Goal: Task Accomplishment & Management: Use online tool/utility

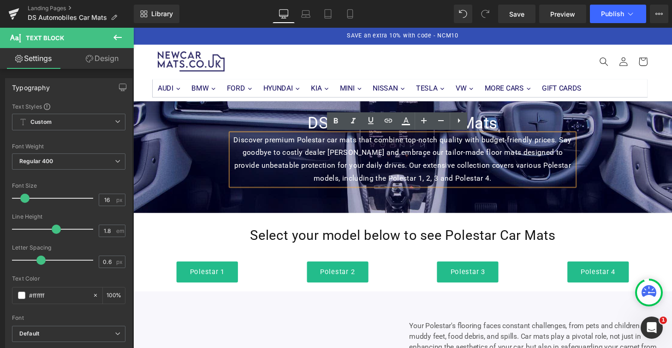
click at [485, 182] on p "Discover premium Polestar car mats that combine top-notch quality with budget-f…" at bounding box center [412, 164] width 355 height 53
drag, startPoint x: 495, startPoint y: 185, endPoint x: 231, endPoint y: 142, distance: 267.9
click at [235, 142] on div "Discover premium Polestar car mats that combine top-notch quality with budget-f…" at bounding box center [412, 164] width 355 height 53
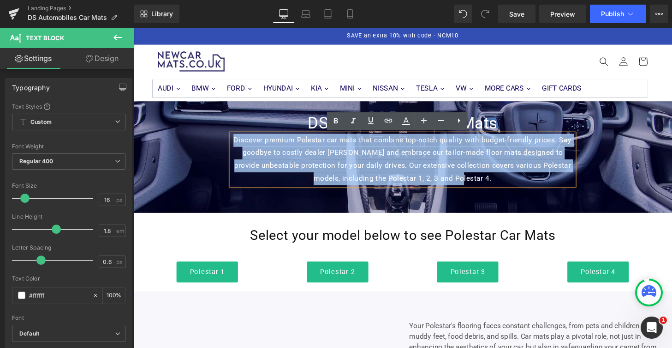
drag, startPoint x: 491, startPoint y: 182, endPoint x: 234, endPoint y: 143, distance: 259.6
click at [235, 143] on p "Discover premium Polestar car mats that combine top-notch quality with budget-f…" at bounding box center [412, 164] width 355 height 53
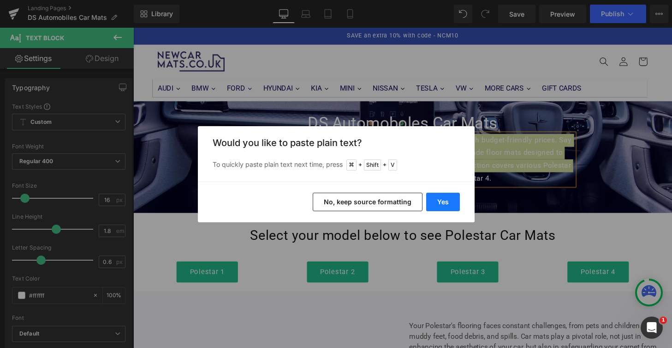
click at [443, 201] on button "Yes" at bounding box center [443, 201] width 34 height 18
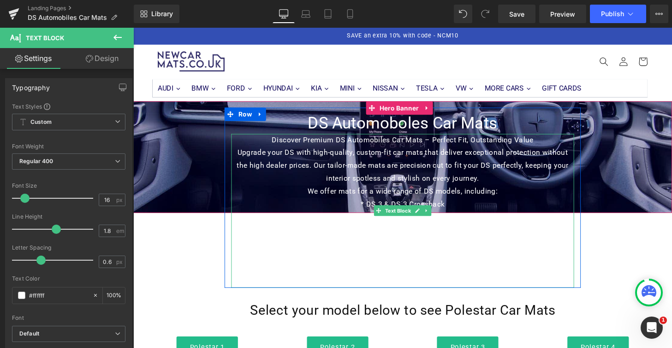
click at [373, 208] on p "* DS 3 & DS 3 Crossback" at bounding box center [412, 210] width 355 height 13
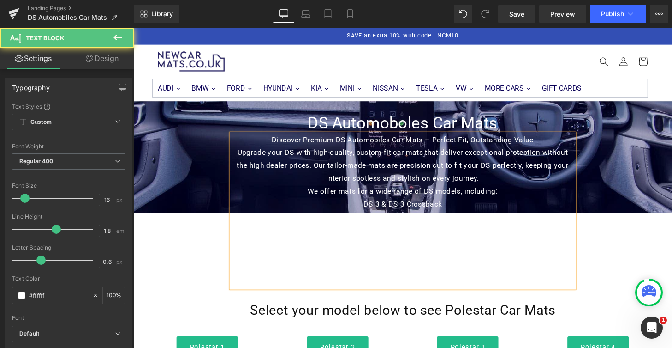
click at [474, 208] on p "DS 3 & DS 3 Crossback" at bounding box center [412, 210] width 355 height 13
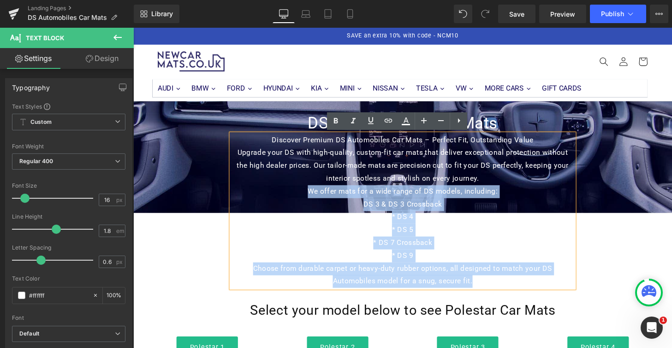
drag, startPoint x: 313, startPoint y: 197, endPoint x: 511, endPoint y: 289, distance: 219.1
click at [511, 289] on div "Discover Premium DS Automobiles Car Mats – Perfect Fit, Outstanding Value Upgra…" at bounding box center [412, 218] width 355 height 160
click at [405, 224] on p "* DS 4" at bounding box center [412, 223] width 355 height 13
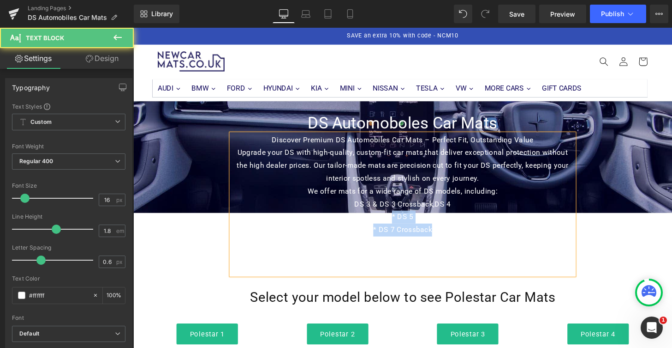
drag, startPoint x: 473, startPoint y: 209, endPoint x: 474, endPoint y: 231, distance: 22.2
click at [474, 231] on div "Discover Premium DS Automobiles Car Mats – Perfect Fit, Outstanding Value Upgra…" at bounding box center [412, 211] width 355 height 146
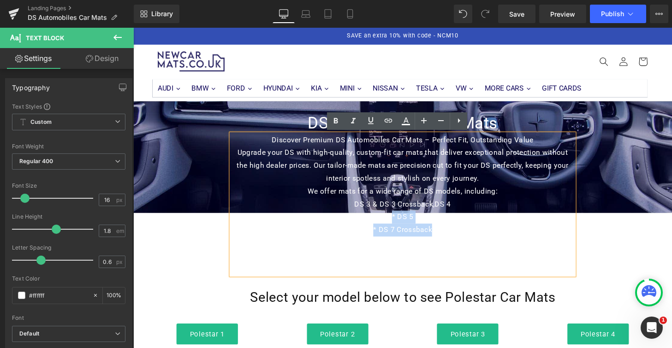
click at [404, 223] on p "* DS 5" at bounding box center [412, 223] width 355 height 13
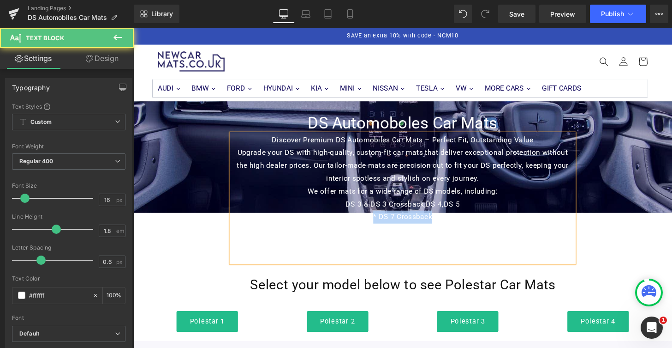
drag, startPoint x: 478, startPoint y: 214, endPoint x: 447, endPoint y: 227, distance: 33.5
click at [479, 224] on div "Discover Premium DS Automobiles Car Mats – Perfect Fit, Outstanding Value Upgra…" at bounding box center [412, 204] width 355 height 133
click at [385, 223] on p "* DS 7 Crossback" at bounding box center [412, 223] width 355 height 13
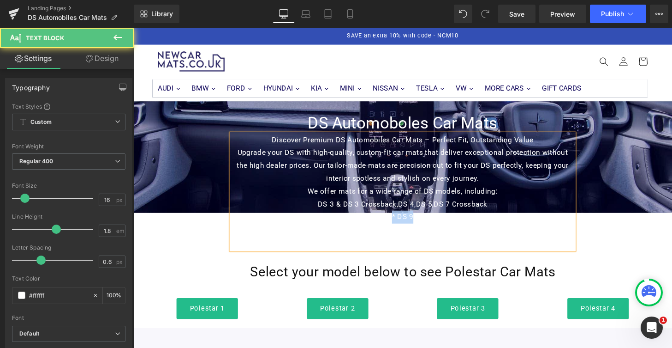
drag, startPoint x: 509, startPoint y: 211, endPoint x: 512, endPoint y: 228, distance: 16.9
click at [512, 228] on div "Discover Premium DS Automobiles Car Mats – Perfect Fit, Outstanding Value Upgra…" at bounding box center [412, 198] width 355 height 120
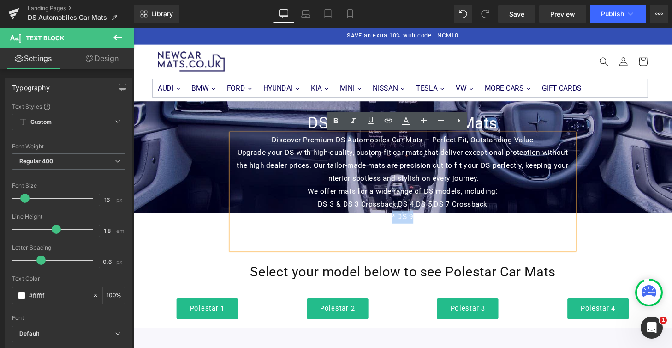
click at [404, 225] on p "* DS 9" at bounding box center [412, 223] width 355 height 13
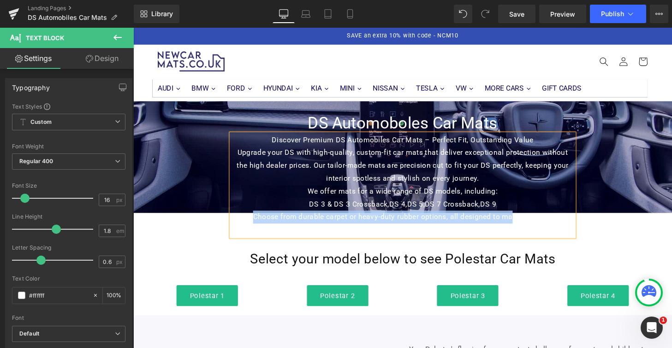
drag, startPoint x: 521, startPoint y: 210, endPoint x: 523, endPoint y: 221, distance: 10.4
click at [523, 221] on div "Discover Premium DS Automobiles Car Mats – Perfect Fit, Outstanding Value Upgra…" at bounding box center [412, 191] width 355 height 106
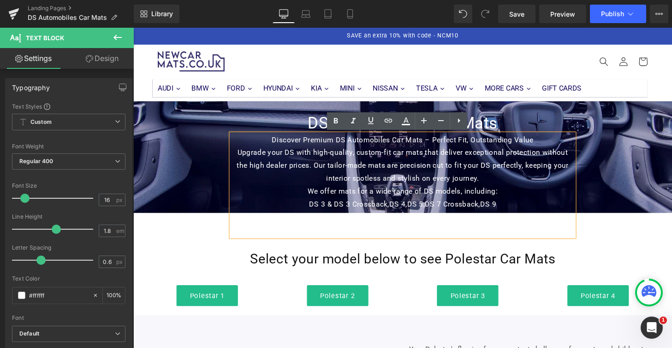
click at [533, 223] on p "Choose from durable carpet or heavy-duty rubber options, all designed to match …" at bounding box center [412, 230] width 355 height 27
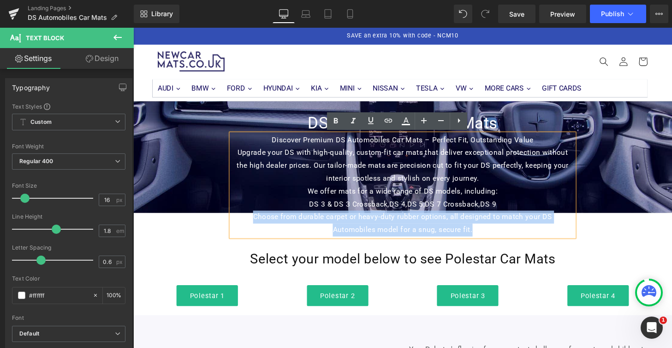
drag, startPoint x: 252, startPoint y: 223, endPoint x: 492, endPoint y: 238, distance: 240.0
click at [492, 238] on p "Choose from durable carpet or heavy-duty rubber options, all designed to match …" at bounding box center [412, 230] width 355 height 27
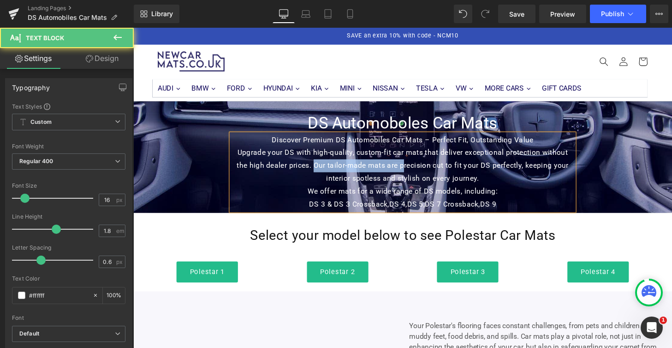
drag, startPoint x: 410, startPoint y: 169, endPoint x: 317, endPoint y: 166, distance: 93.3
click at [317, 166] on p "Upgrade your DS with high-quality, custom-fit car mats that deliver exceptional…" at bounding box center [412, 170] width 355 height 40
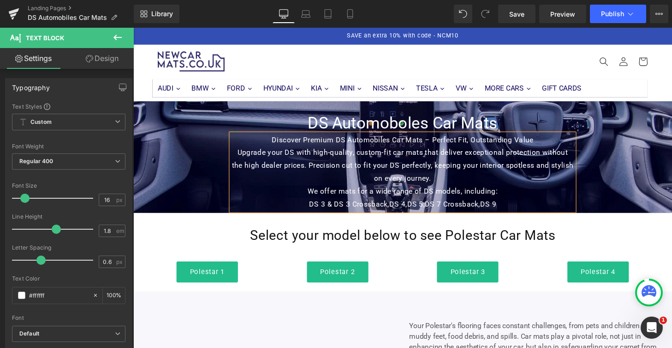
drag, startPoint x: 356, startPoint y: 169, endPoint x: 361, endPoint y: 169, distance: 5.5
click at [356, 169] on p "Upgrade your DS with high-quality, custom-fit car mats that deliver exceptional…" at bounding box center [412, 170] width 355 height 40
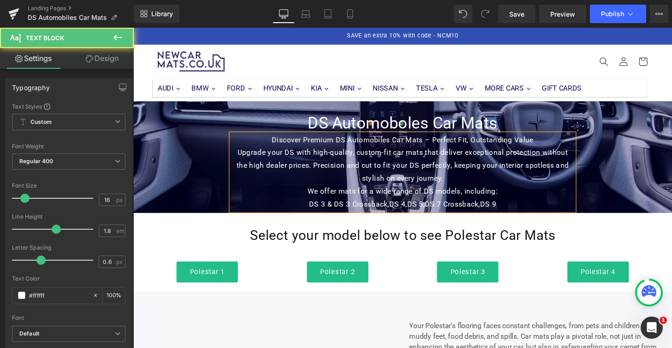
click at [313, 196] on p "We offer mats for a wide range of DS models, including:" at bounding box center [412, 197] width 355 height 13
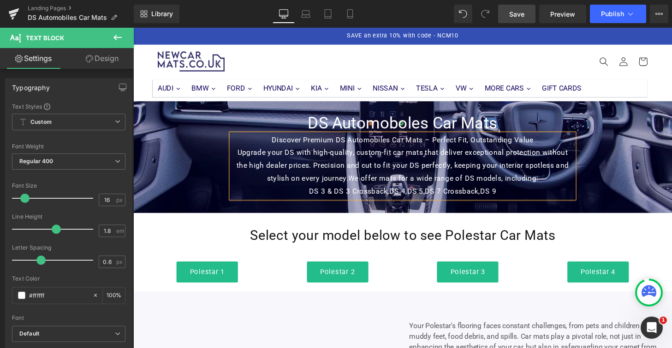
click at [520, 10] on span "Save" at bounding box center [517, 14] width 15 height 10
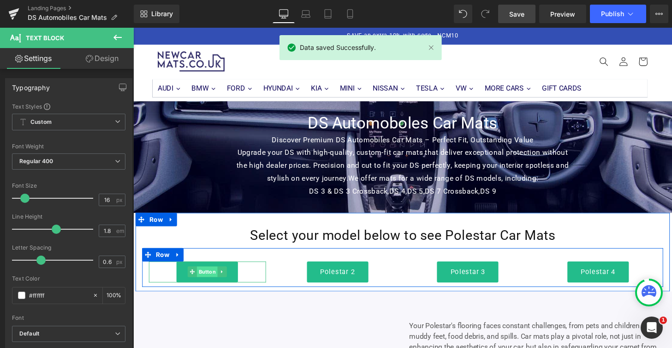
click at [211, 282] on span "Button" at bounding box center [209, 280] width 21 height 11
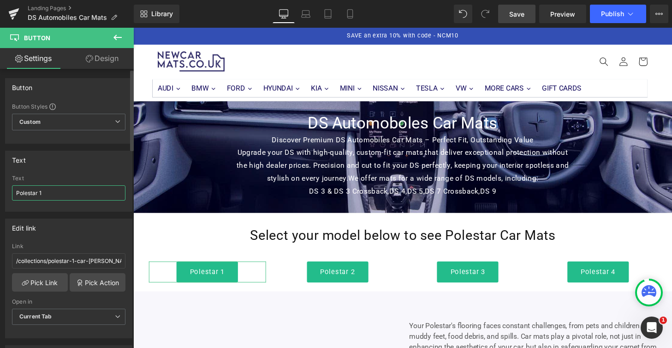
drag, startPoint x: 50, startPoint y: 196, endPoint x: 4, endPoint y: 194, distance: 46.2
click at [4, 194] on div "Text Polestar 1 Text Polestar 1" at bounding box center [69, 178] width 138 height 68
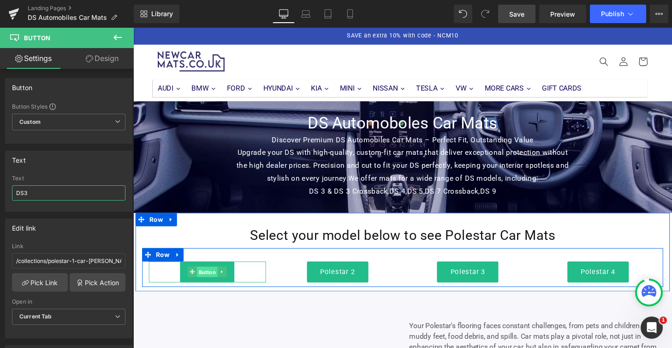
click at [206, 282] on span "Button" at bounding box center [209, 280] width 21 height 11
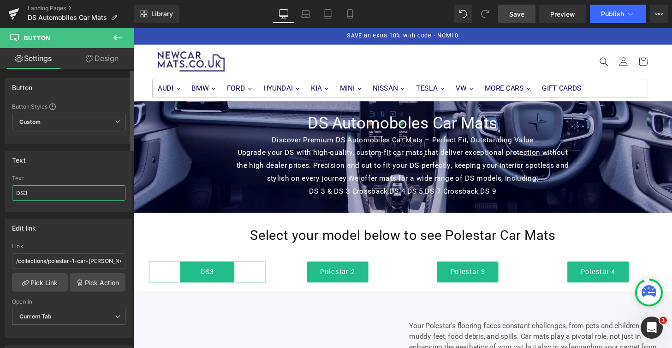
click at [16, 192] on input "DS3" at bounding box center [69, 192] width 114 height 15
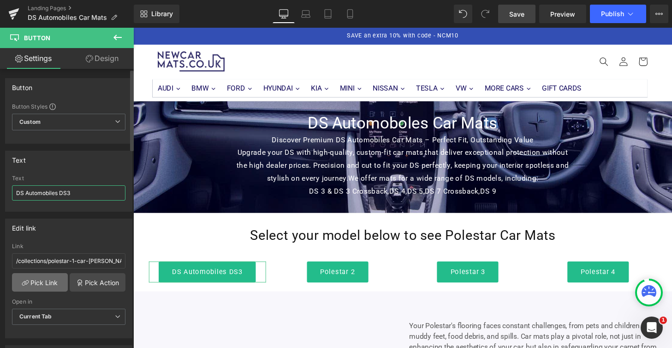
type input "DS Automobiles DS3"
click at [47, 281] on link "Pick Link" at bounding box center [40, 282] width 56 height 18
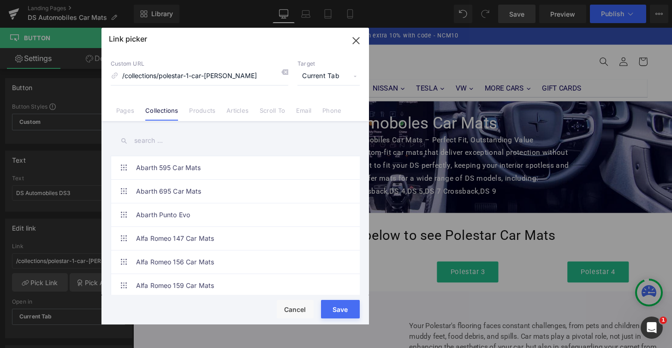
click at [153, 141] on input "text" at bounding box center [235, 140] width 249 height 21
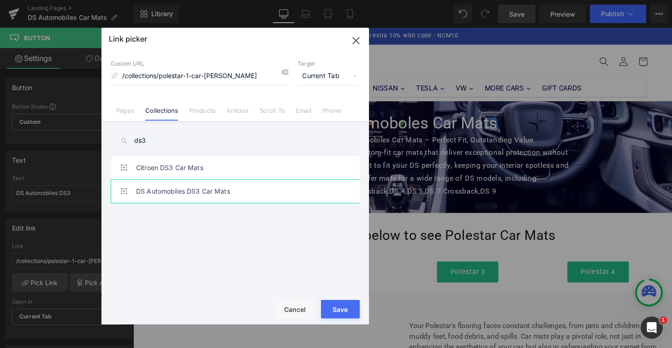
type input "ds3"
click at [170, 191] on link "DS Automobiles DS3 Car Mats" at bounding box center [237, 191] width 203 height 23
type input "/collections/ds-automobiles-ds3-car-mats"
click at [347, 314] on div "Rendering Content" at bounding box center [336, 311] width 57 height 10
click at [327, 308] on div "Rendering Content" at bounding box center [336, 311] width 57 height 10
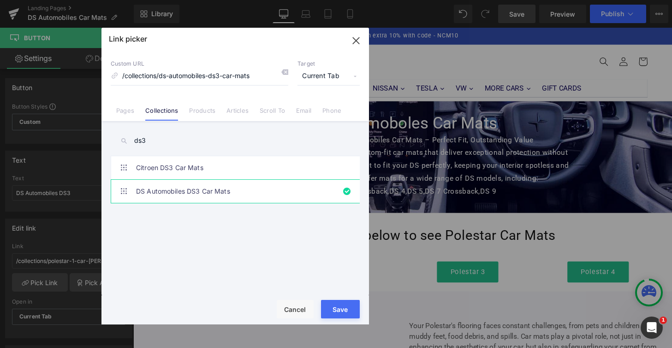
click at [332, 306] on div "Rendering Content" at bounding box center [336, 311] width 57 height 10
click at [344, 317] on button "Save" at bounding box center [340, 309] width 39 height 18
type input "/collections/ds-automobiles-ds3-car-mats"
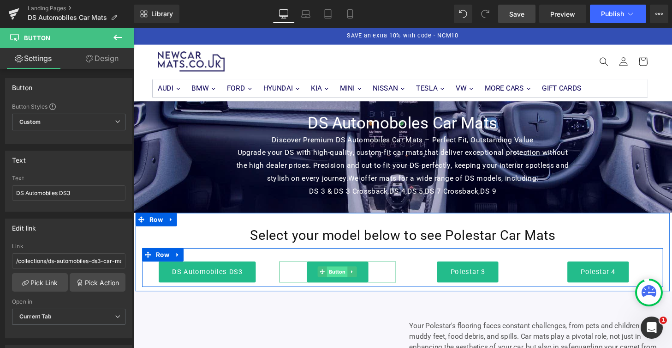
click at [342, 281] on span "Button" at bounding box center [344, 280] width 21 height 11
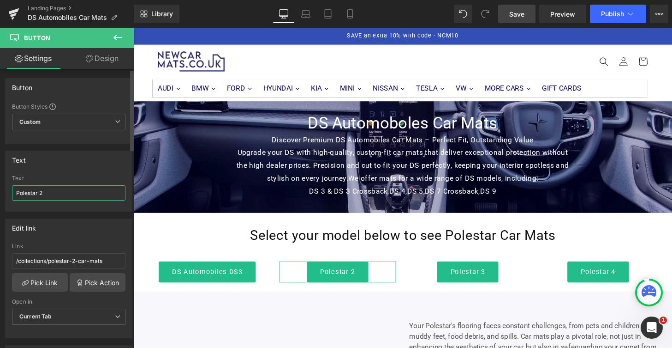
drag, startPoint x: 51, startPoint y: 192, endPoint x: 6, endPoint y: 194, distance: 45.3
click at [6, 194] on div "Polestar 2 Text Polestar 2" at bounding box center [69, 193] width 126 height 36
type input "DS Automobiles DS4"
click at [44, 281] on link "Pick Link" at bounding box center [40, 282] width 56 height 18
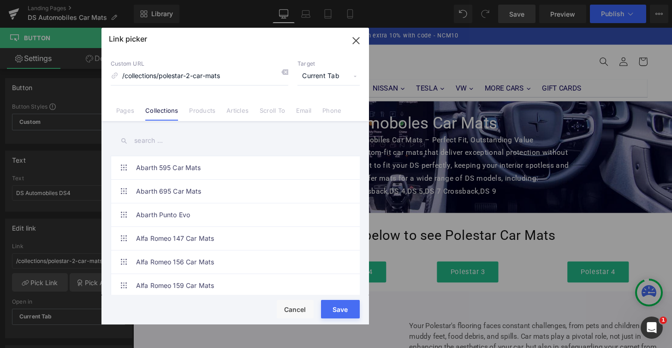
click at [147, 143] on input "text" at bounding box center [235, 140] width 249 height 21
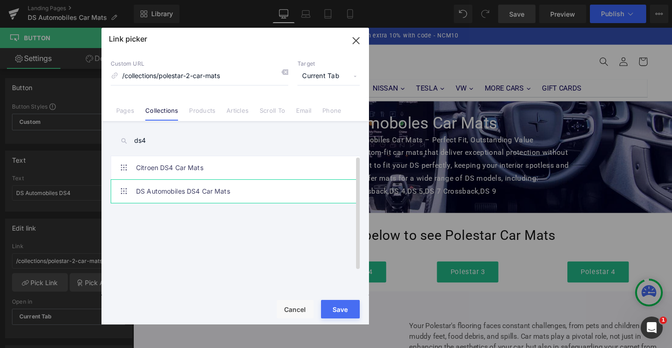
type input "ds4"
click at [160, 192] on link "DS Automobiles DS4 Car Mats" at bounding box center [237, 191] width 203 height 23
type input "/collections/ds-automobiles-ds4-car-mats"
click at [336, 309] on div "Rendering Content" at bounding box center [336, 311] width 57 height 10
click at [328, 316] on button "Save" at bounding box center [340, 309] width 39 height 18
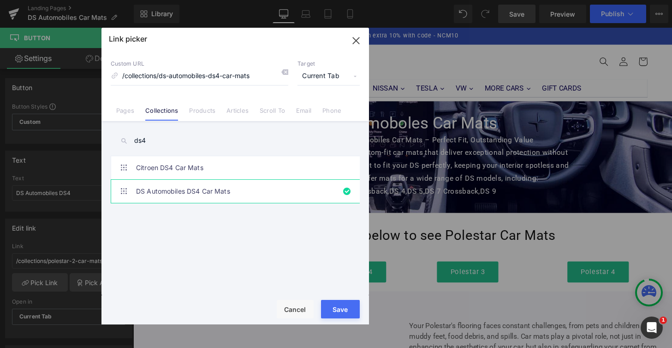
type input "/collections/ds-automobiles-ds4-car-mats"
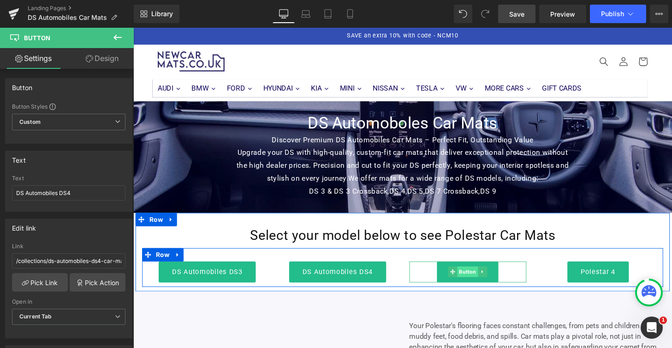
click at [480, 284] on span "Button" at bounding box center [479, 280] width 21 height 11
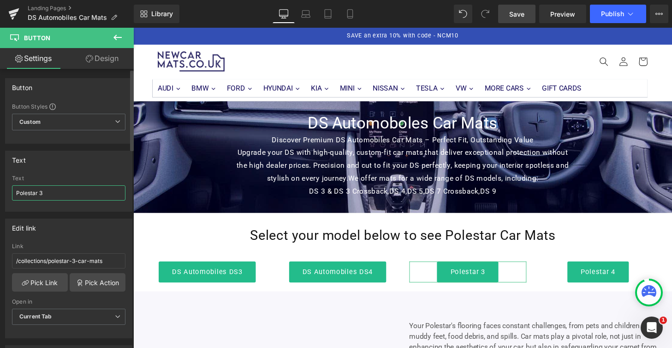
drag, startPoint x: 57, startPoint y: 195, endPoint x: 13, endPoint y: 195, distance: 43.8
click at [13, 195] on input "Polestar 3" at bounding box center [69, 192] width 114 height 15
type input "DS Automobiles DS5"
click at [94, 262] on input "/collections/polestar-3-car-mats" at bounding box center [69, 260] width 114 height 15
click at [47, 290] on link "Pick Link" at bounding box center [40, 282] width 56 height 18
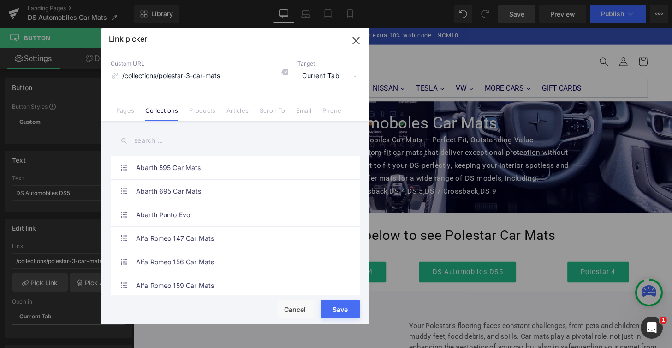
click at [156, 142] on input "text" at bounding box center [235, 140] width 249 height 21
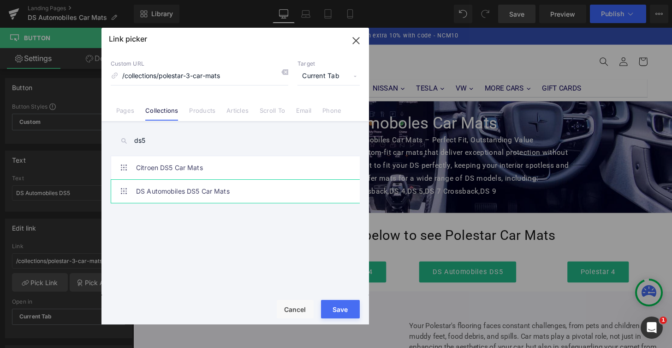
type input "ds5"
click at [198, 188] on link "DS Automobiles DS5 Car Mats" at bounding box center [237, 191] width 203 height 23
type input "/collections/ds-automobiles-ds5-car-mats"
click at [338, 318] on button "Save" at bounding box center [340, 309] width 39 height 18
type input "/collections/ds-automobiles-ds5-car-mats"
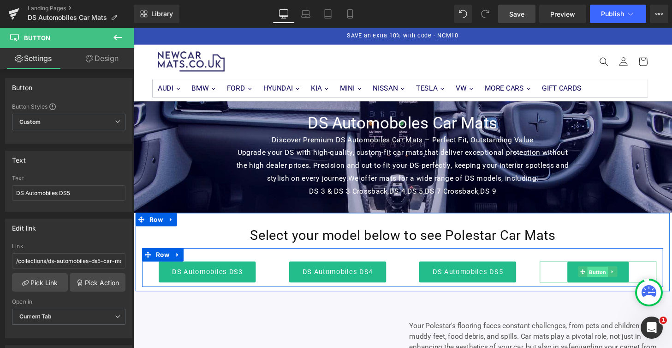
click at [609, 281] on span "Button" at bounding box center [614, 280] width 21 height 11
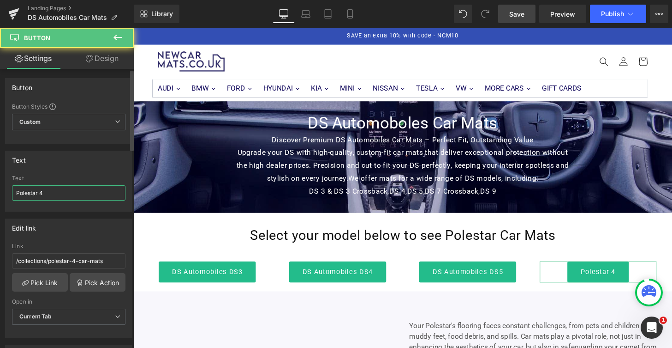
click at [69, 192] on input "Polestar 4" at bounding box center [69, 192] width 114 height 15
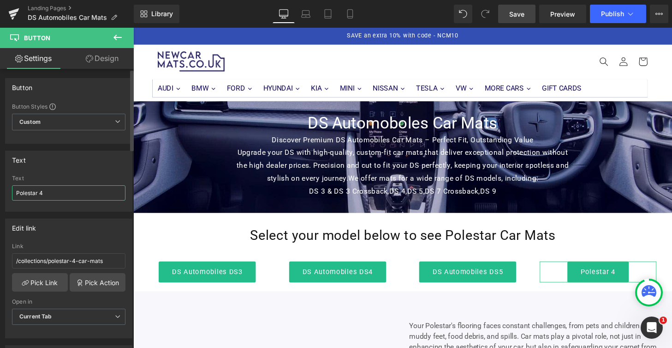
drag, startPoint x: 47, startPoint y: 195, endPoint x: 3, endPoint y: 190, distance: 44.7
click at [6, 191] on div "Polestar 4 Text Polestar 4" at bounding box center [69, 193] width 126 height 36
type input "DS Automobiles DS9"
click at [90, 258] on input "/collections/polestar-4-car-mats" at bounding box center [69, 260] width 114 height 15
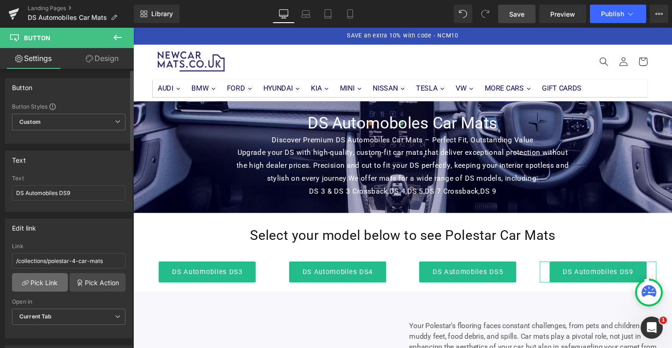
click at [47, 283] on link "Pick Link" at bounding box center [40, 282] width 56 height 18
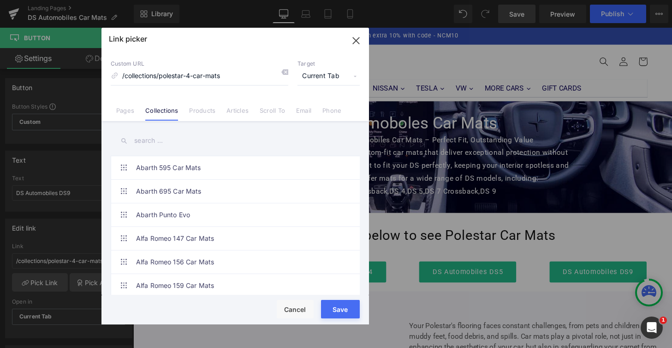
click at [162, 141] on input "text" at bounding box center [235, 140] width 249 height 21
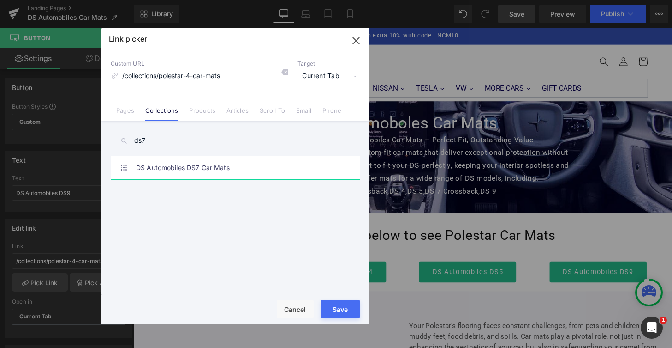
type input "ds7"
click at [191, 168] on link "DS Automobiles DS7 Car Mats" at bounding box center [237, 167] width 203 height 23
type input "/collections/ds-automobiles-ds7-car-mats"
click at [345, 316] on button "Save" at bounding box center [340, 309] width 39 height 18
type input "/collections/ds-automobiles-ds7-car-mats"
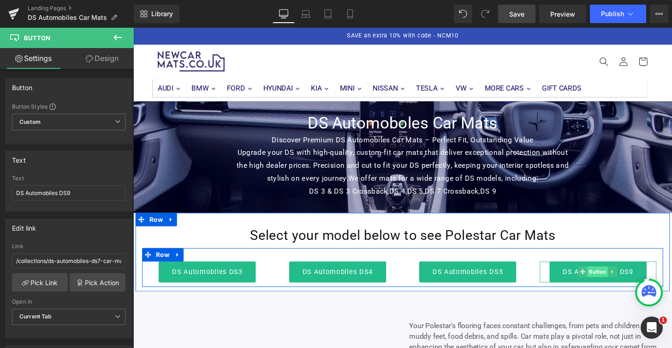
click at [608, 284] on span "Button" at bounding box center [614, 280] width 21 height 11
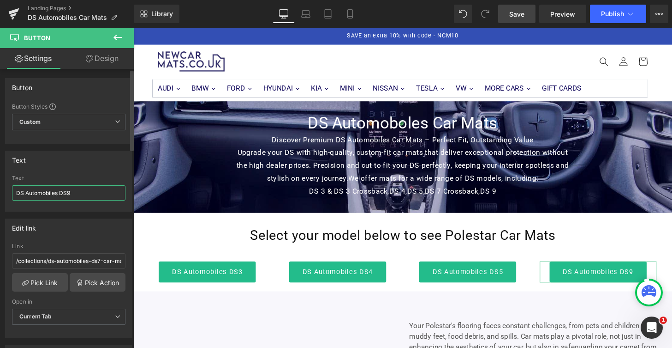
click at [90, 192] on input "DS Automobiles DS9" at bounding box center [69, 192] width 114 height 15
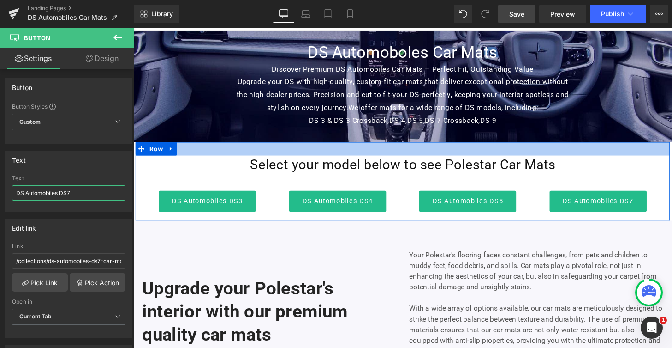
scroll to position [90, 0]
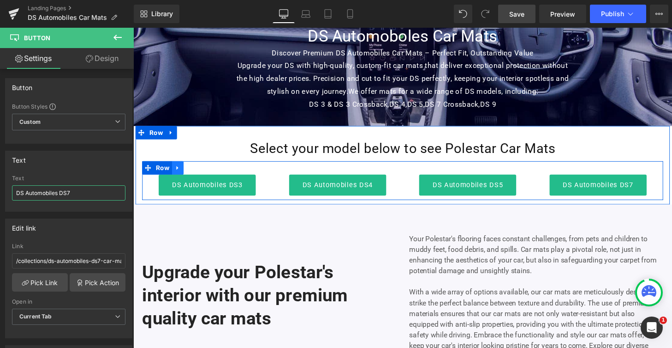
type input "DS Automobiles DS7"
click at [177, 177] on link at bounding box center [180, 173] width 12 height 14
click at [188, 174] on icon at bounding box center [191, 172] width 6 height 7
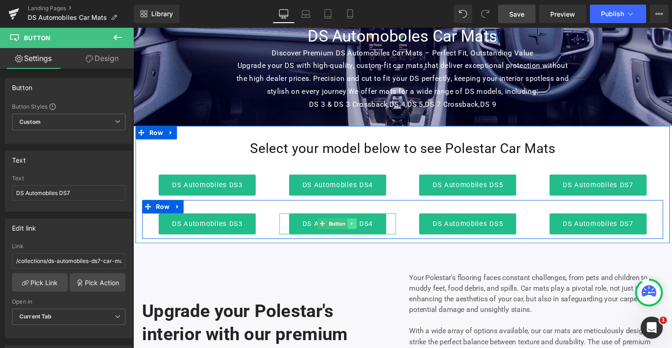
click at [359, 230] on icon at bounding box center [359, 230] width 1 height 3
click at [363, 231] on icon at bounding box center [364, 230] width 5 height 5
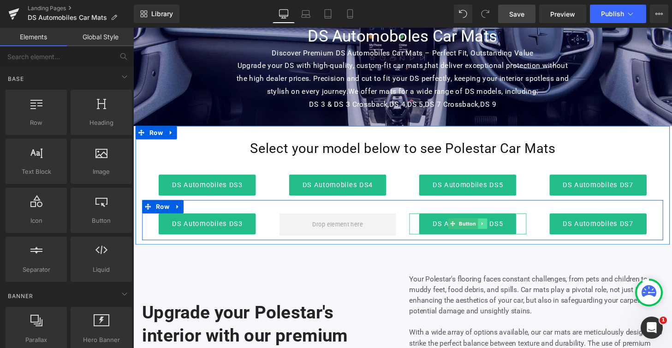
click at [494, 228] on icon at bounding box center [495, 231] width 5 height 6
click at [498, 232] on icon at bounding box center [500, 230] width 5 height 5
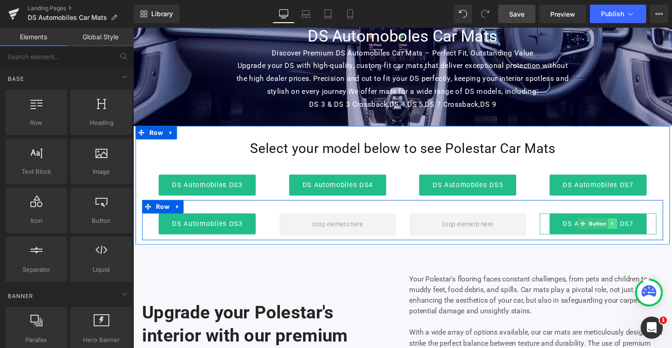
click at [625, 229] on link at bounding box center [630, 230] width 10 height 11
click at [632, 233] on link at bounding box center [635, 230] width 10 height 11
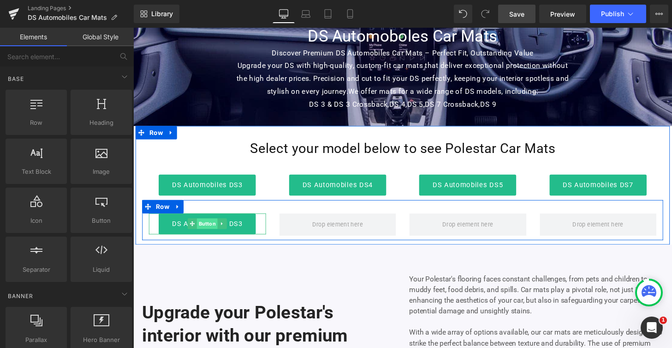
click at [206, 232] on span "Button" at bounding box center [209, 230] width 21 height 11
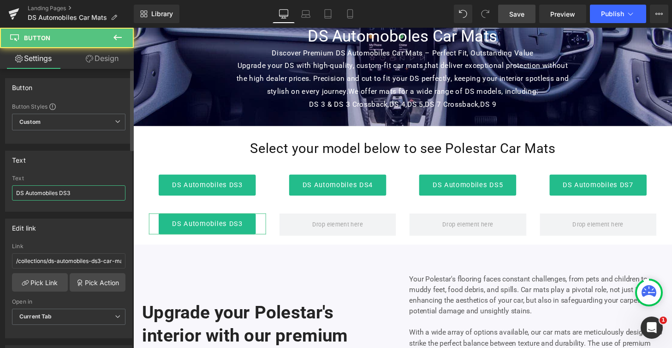
click at [75, 194] on input "DS Automobiles DS3" at bounding box center [69, 192] width 114 height 15
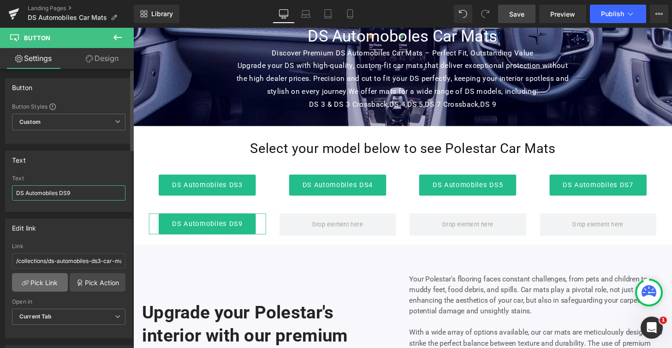
type input "DS Automobiles DS9"
click at [51, 277] on link "Pick Link" at bounding box center [40, 282] width 56 height 18
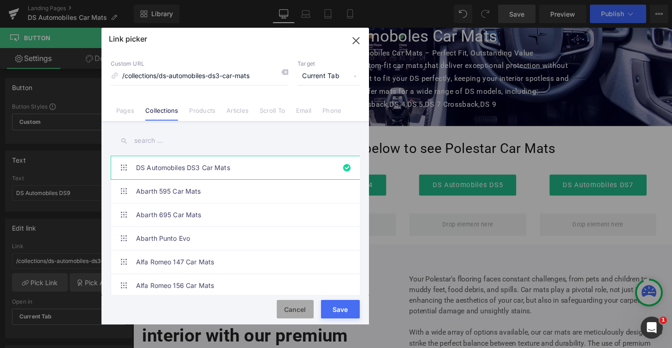
click at [296, 309] on button "Cancel" at bounding box center [295, 309] width 37 height 18
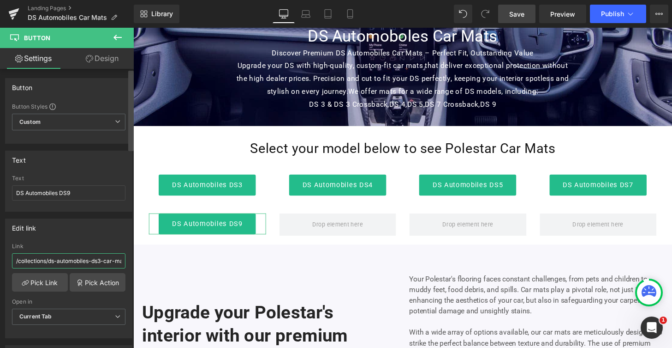
scroll to position [0, 10]
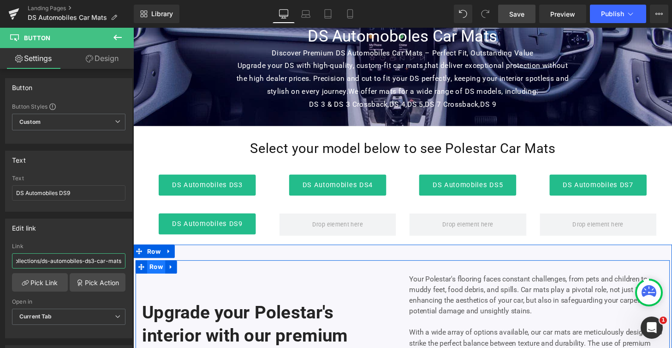
drag, startPoint x: 148, startPoint y: 288, endPoint x: 154, endPoint y: 272, distance: 17.5
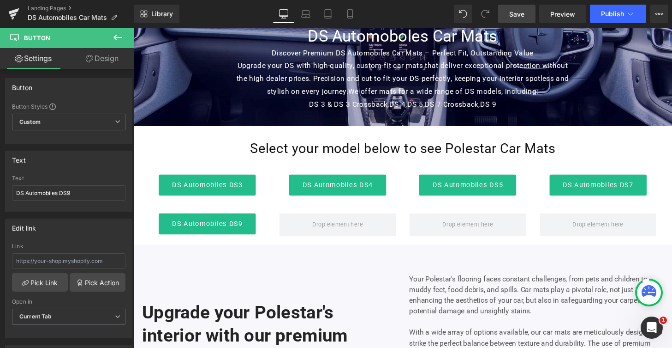
click at [522, 12] on span "Save" at bounding box center [517, 14] width 15 height 10
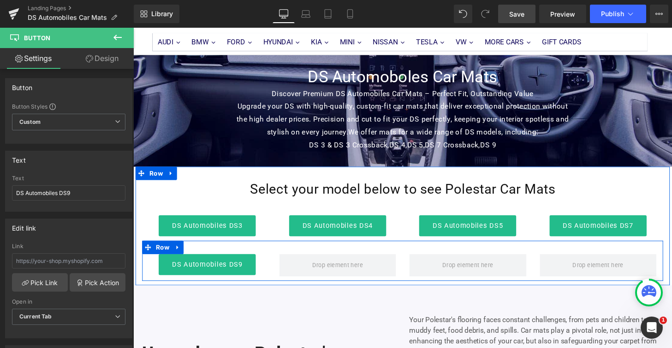
scroll to position [147, 0]
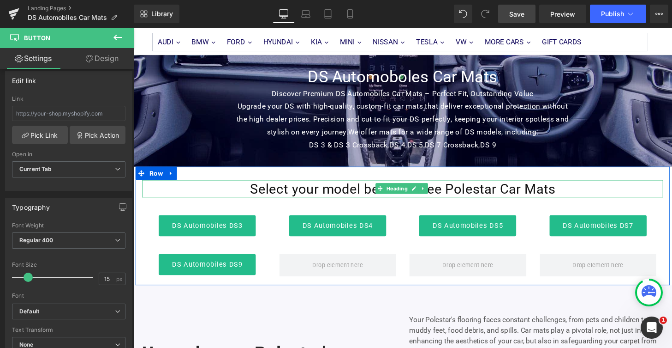
click at [506, 195] on h2 "Select your model below to see Polestar Car Mats" at bounding box center [413, 194] width 540 height 18
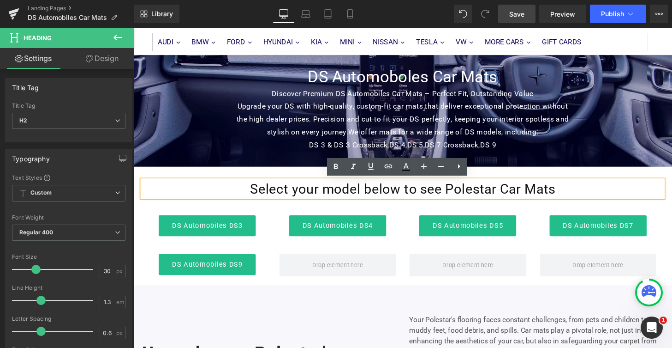
click at [505, 196] on h2 "Select your model below to see Polestar Car Mats" at bounding box center [413, 194] width 540 height 18
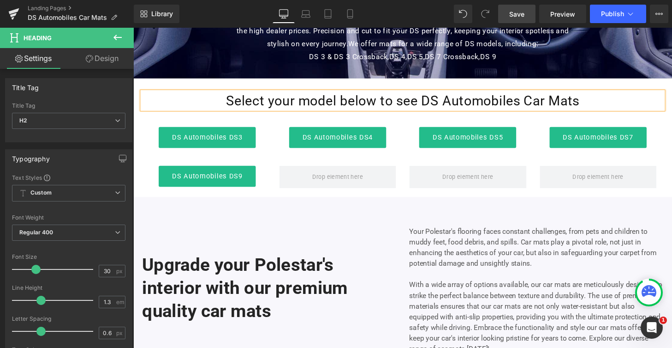
scroll to position [262, 0]
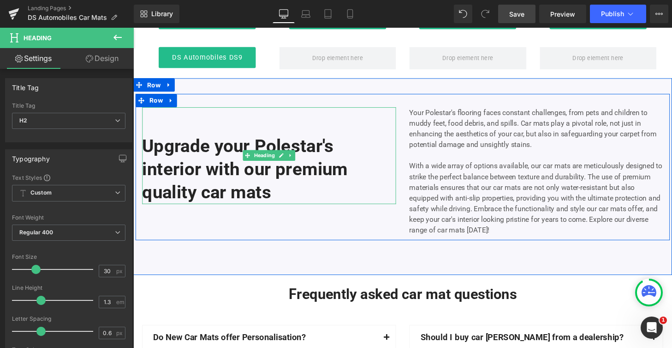
click at [336, 147] on h2 "Upgrade your Polestar's interior with our premium quality car mats" at bounding box center [274, 174] width 263 height 72
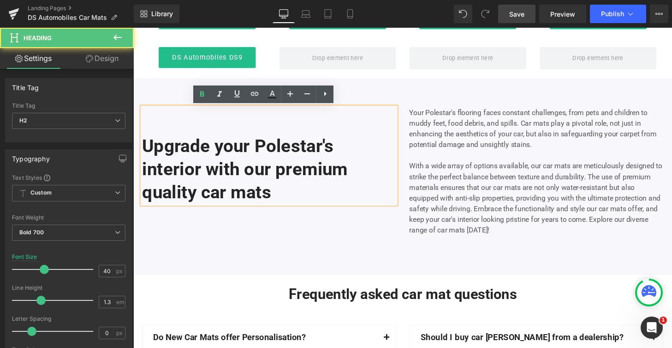
click at [335, 150] on h2 "Upgrade your Polestar's interior with our premium quality car mats" at bounding box center [274, 174] width 263 height 72
drag, startPoint x: 351, startPoint y: 150, endPoint x: 267, endPoint y: 152, distance: 83.6
click at [267, 152] on h2 "Upgrade your Polestar's interior with our premium quality car mats" at bounding box center [274, 174] width 263 height 72
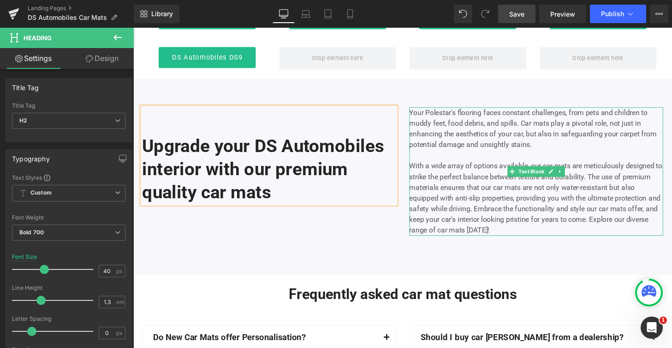
click at [465, 114] on p "Your Polestar's flooring faces constant challenges, from pets and children to m…" at bounding box center [551, 132] width 263 height 44
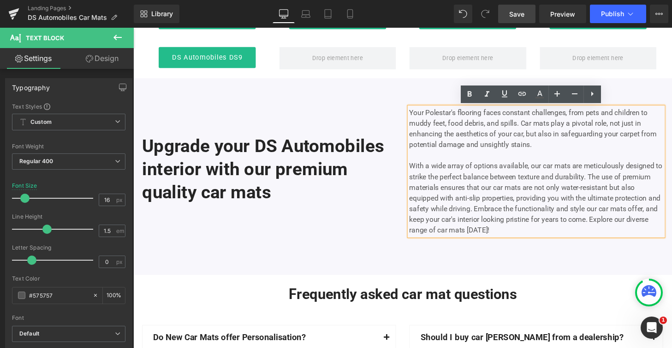
click at [465, 119] on p "Your Polestar's flooring faces constant challenges, from pets and children to m…" at bounding box center [551, 132] width 263 height 44
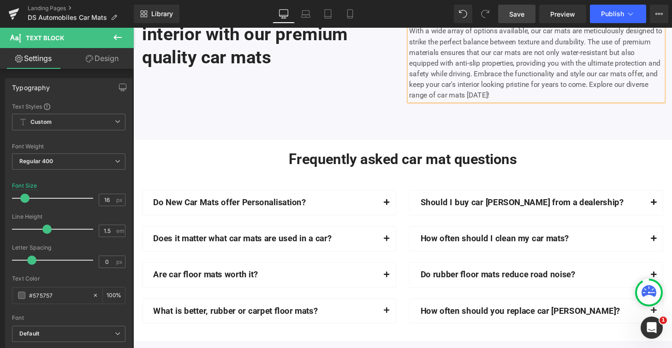
scroll to position [414, 0]
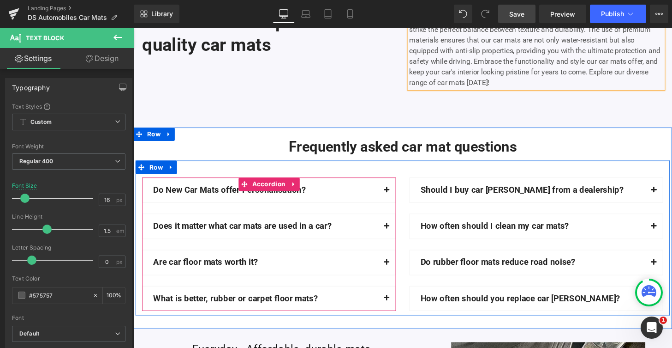
click at [396, 198] on span "button" at bounding box center [396, 198] width 0 height 0
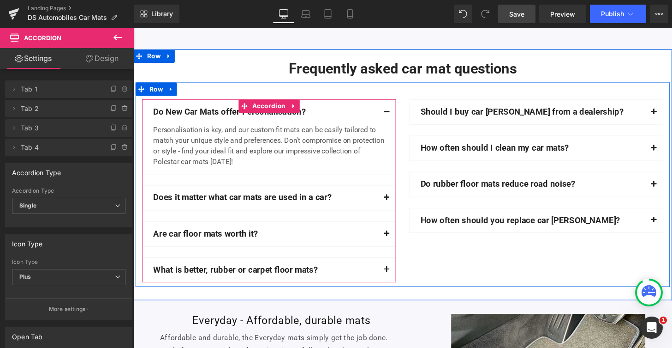
scroll to position [496, 0]
click at [220, 166] on div "Personalisation is key, and our custom-fit mats can be easily tailored to match…" at bounding box center [274, 149] width 240 height 44
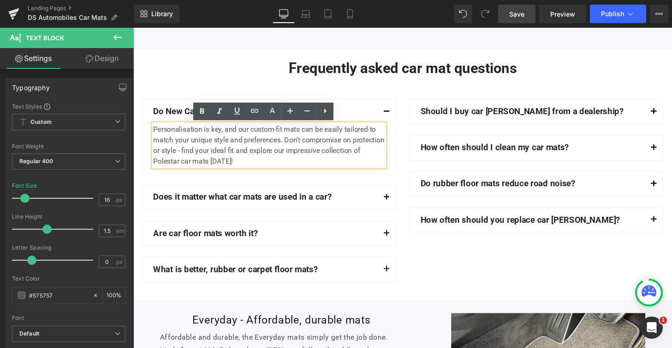
click at [219, 165] on div "Personalisation is key, and our custom-fit mats can be easily tailored to match…" at bounding box center [274, 149] width 240 height 44
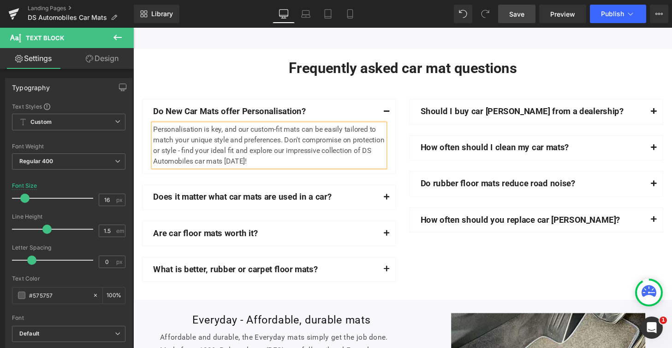
click at [395, 201] on button "button" at bounding box center [396, 203] width 18 height 25
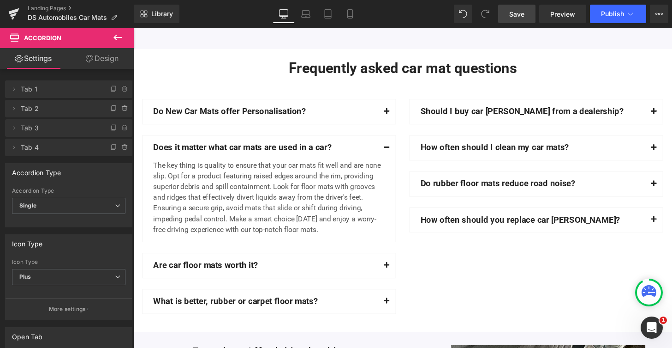
click at [396, 276] on span "button" at bounding box center [396, 276] width 0 height 0
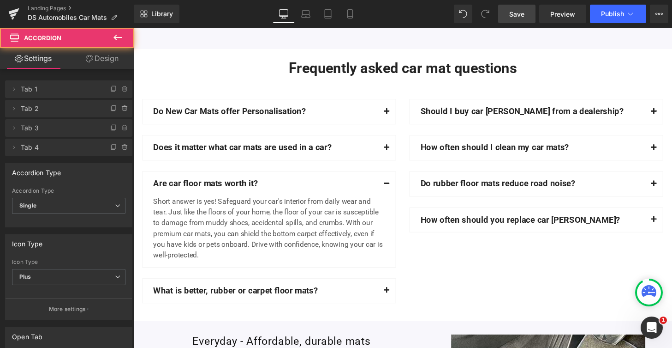
click at [396, 302] on span "button" at bounding box center [396, 302] width 0 height 0
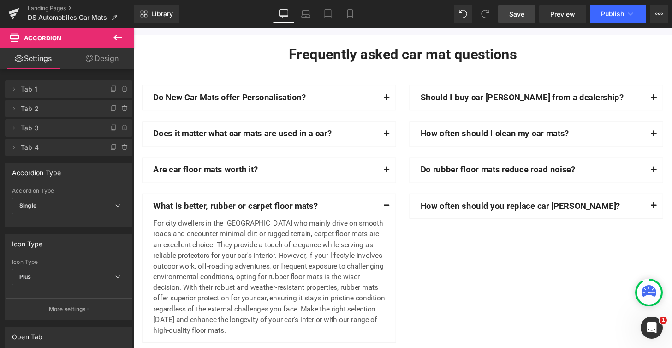
scroll to position [488, 0]
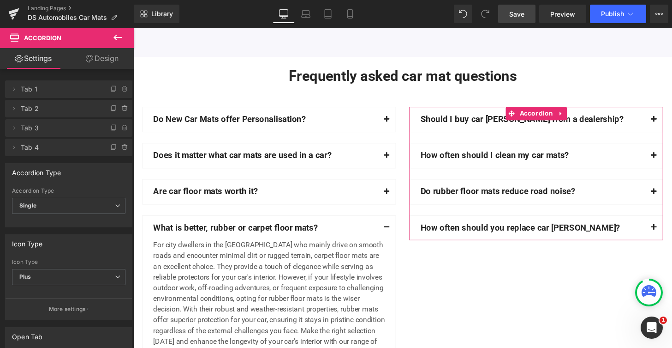
click at [672, 125] on span "button" at bounding box center [673, 125] width 0 height 0
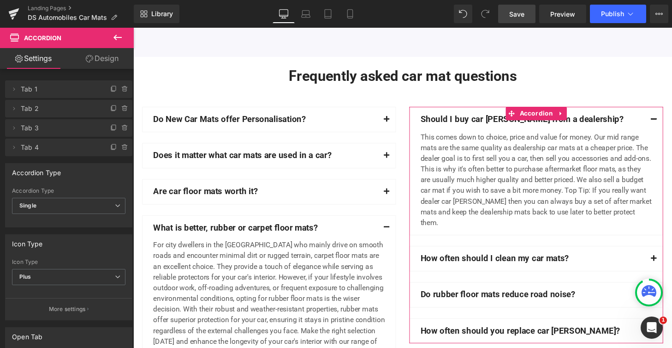
click at [672, 269] on span "button" at bounding box center [673, 269] width 0 height 0
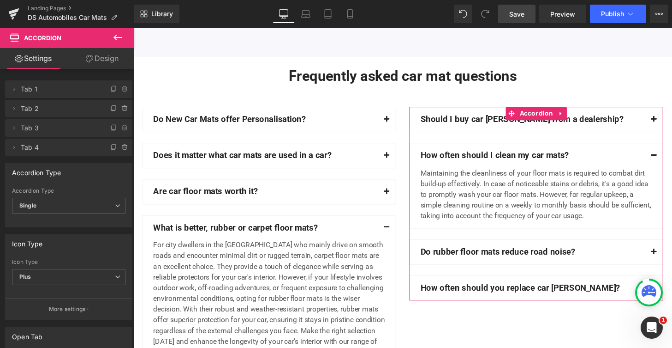
click at [671, 261] on button "button" at bounding box center [673, 259] width 18 height 25
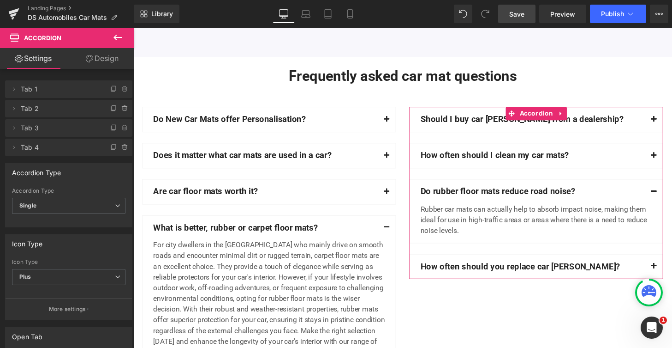
click at [670, 272] on button "button" at bounding box center [673, 274] width 18 height 25
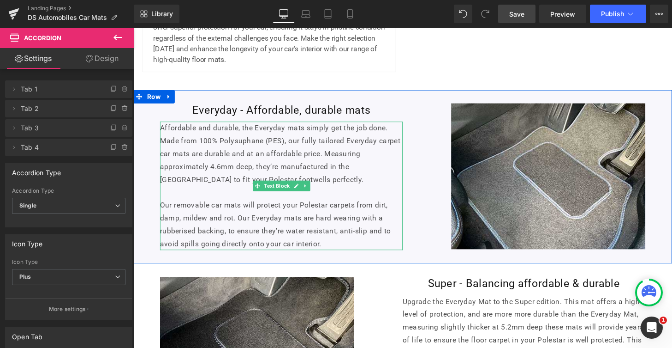
scroll to position [793, 0]
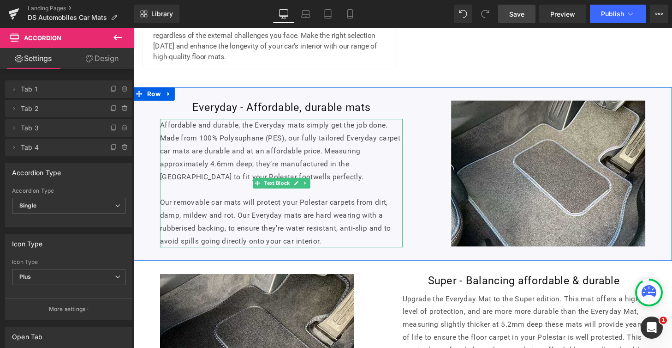
click at [186, 182] on p "Made from 100% Polysuphane (PES), our fully tailored Everyday carpet car mats a…" at bounding box center [287, 168] width 252 height 66
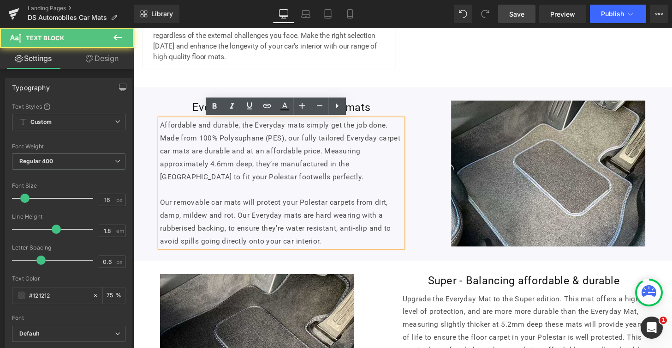
click at [187, 181] on p "Made from 100% Polysuphane (PES), our fully tailored Everyday carpet car mats a…" at bounding box center [287, 168] width 252 height 66
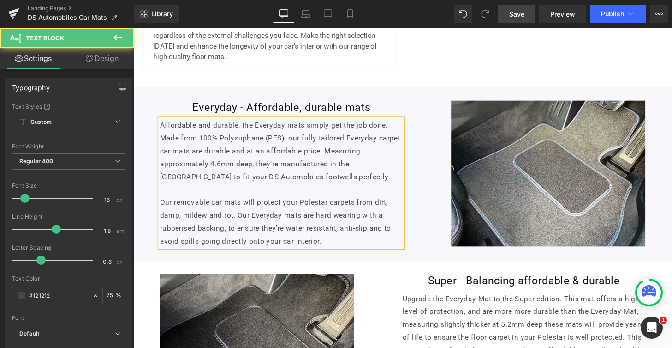
click at [332, 208] on p "Our removable car mats will protect your Polestar carpets from dirt, damp, mild…" at bounding box center [287, 228] width 252 height 53
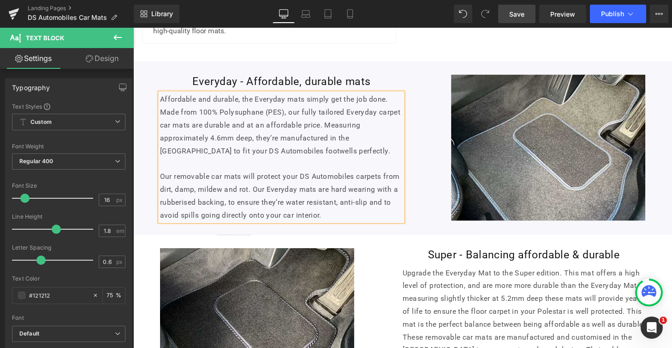
scroll to position [964, 0]
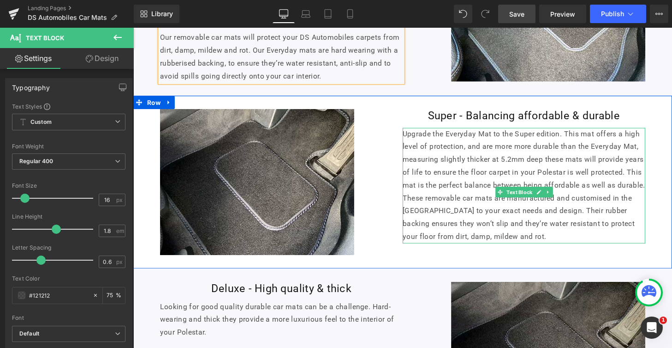
click at [578, 176] on p "Upgrade the Everyday Mat to the Super edition. This mat offers a high level of …" at bounding box center [539, 164] width 252 height 66
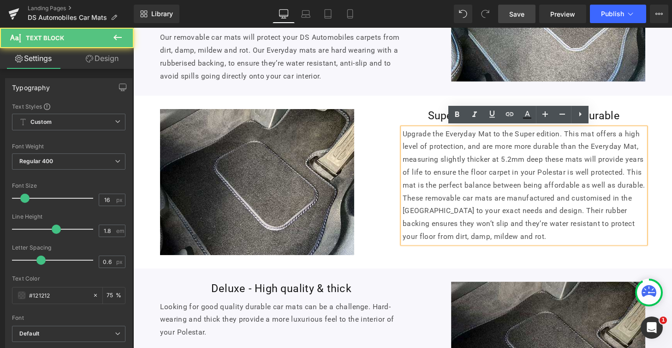
click at [577, 178] on p "Upgrade the Everyday Mat to the Super edition. This mat offers a high level of …" at bounding box center [539, 164] width 252 height 66
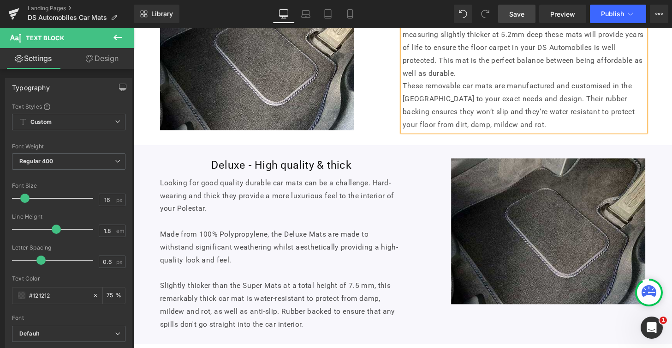
scroll to position [1095, 0]
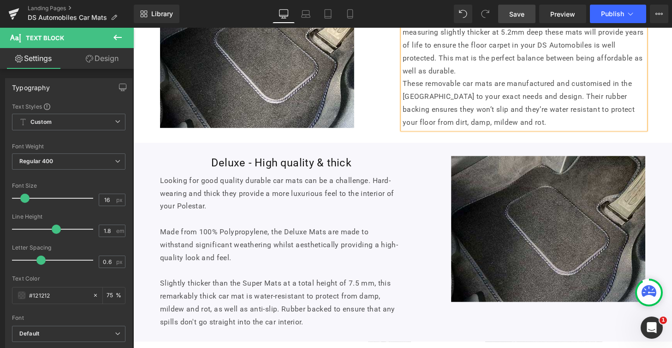
drag, startPoint x: 204, startPoint y: 212, endPoint x: 224, endPoint y: 209, distance: 20.1
click at [204, 212] on p "Looking for good quality durable car mats can be a challenge. Hard-wearing and …" at bounding box center [287, 206] width 252 height 53
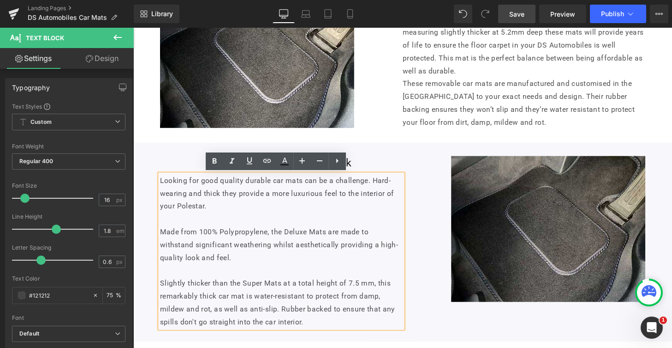
click at [206, 212] on p "Looking for good quality durable car mats can be a challenge. Hard-wearing and …" at bounding box center [287, 206] width 252 height 53
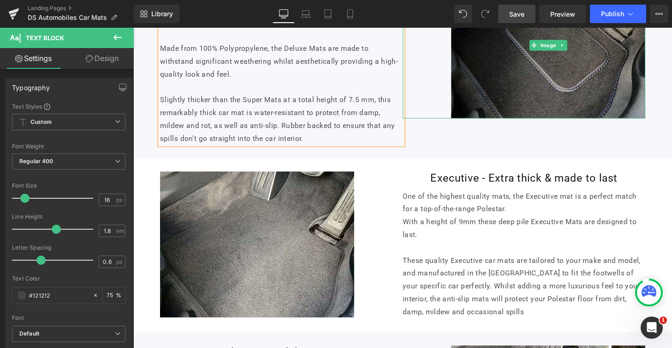
scroll to position [1298, 0]
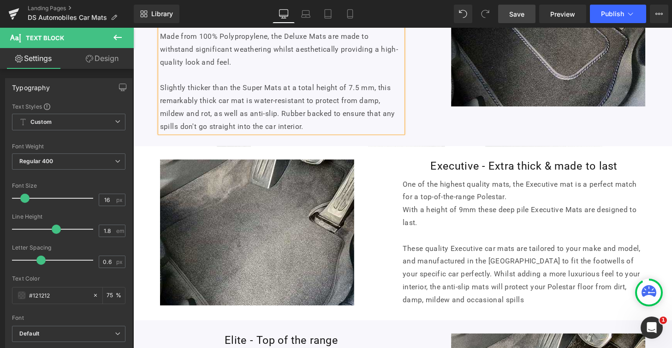
click at [505, 210] on p "With a height of 9mm these deep pile Executive Mats are designed to last." at bounding box center [539, 230] width 252 height 40
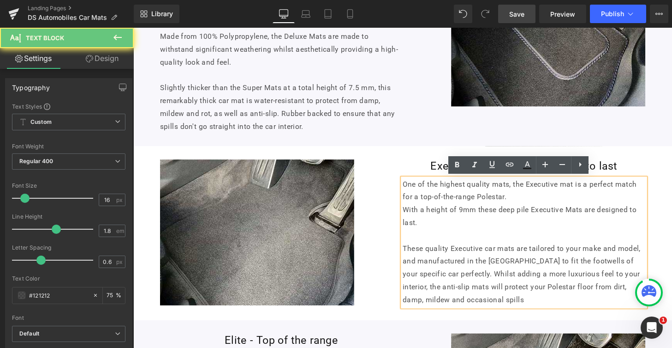
click at [517, 203] on p "One of the highest quality mats, the Executive mat is a perfect match for a top…" at bounding box center [539, 196] width 252 height 27
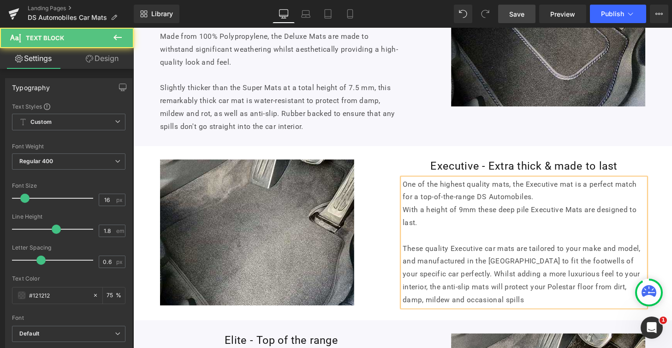
click at [530, 296] on p "These quality Executive car mats are tailored to your make and model, and manuf…" at bounding box center [539, 283] width 252 height 66
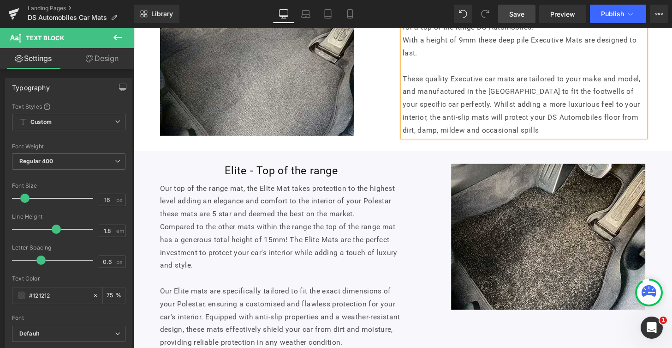
scroll to position [1483, 0]
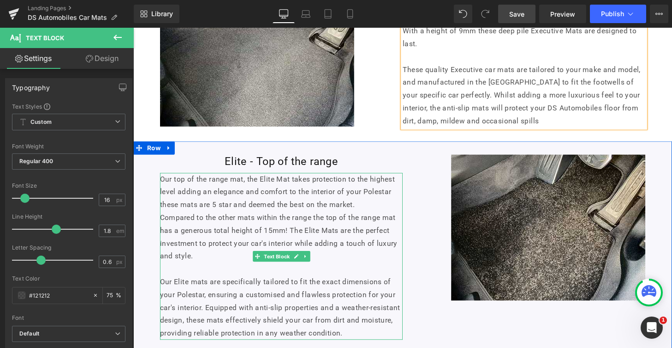
click at [391, 200] on p "Our top of the range mat, the Elite Mat takes protection to the highest level a…" at bounding box center [287, 198] width 252 height 40
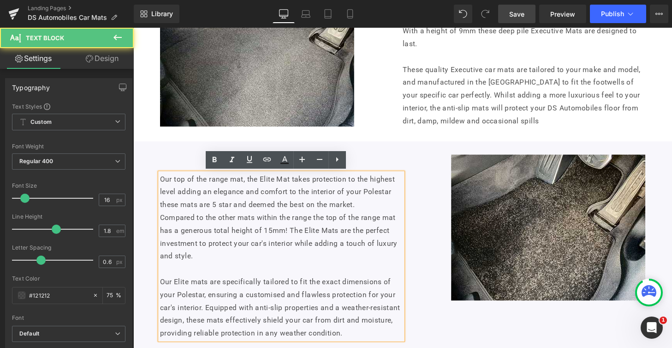
click at [398, 198] on p "Our top of the range mat, the Elite Mat takes protection to the highest level a…" at bounding box center [287, 198] width 252 height 40
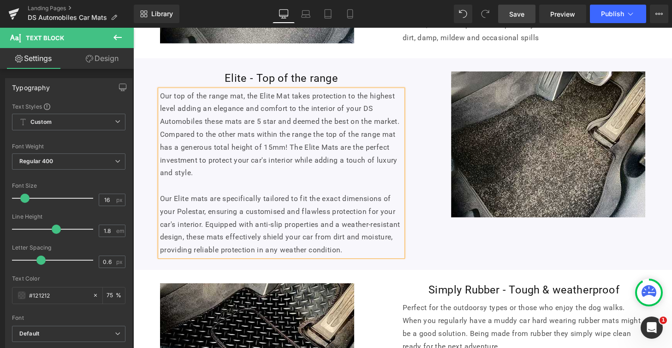
scroll to position [1574, 0]
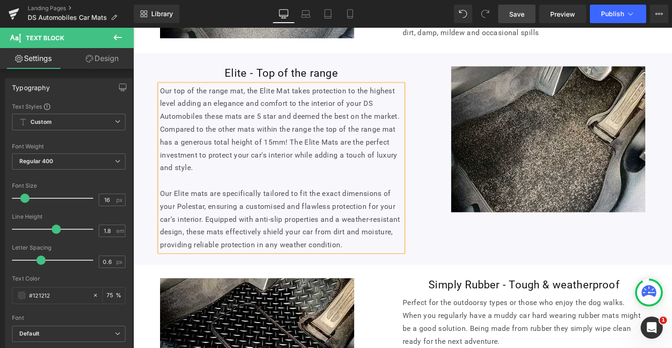
drag, startPoint x: 204, startPoint y: 224, endPoint x: 217, endPoint y: 222, distance: 14.0
click at [204, 224] on p "Our Elite mats are specifically tailored to fit the exact dimensions of your Po…" at bounding box center [287, 226] width 252 height 66
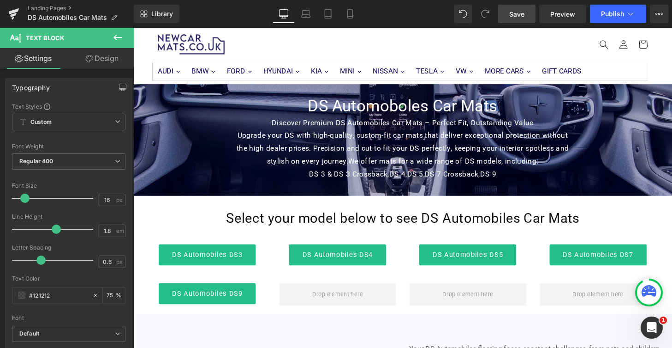
scroll to position [0, 0]
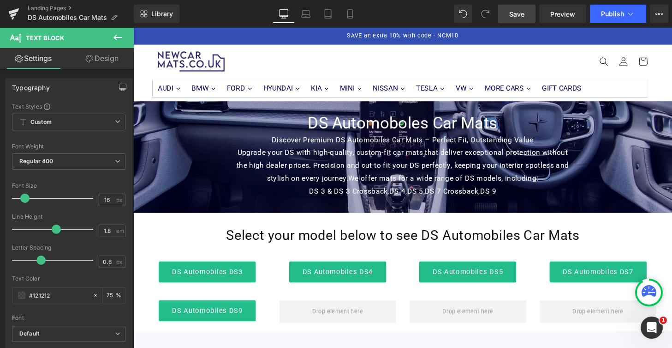
click at [520, 14] on span "Save" at bounding box center [517, 14] width 15 height 10
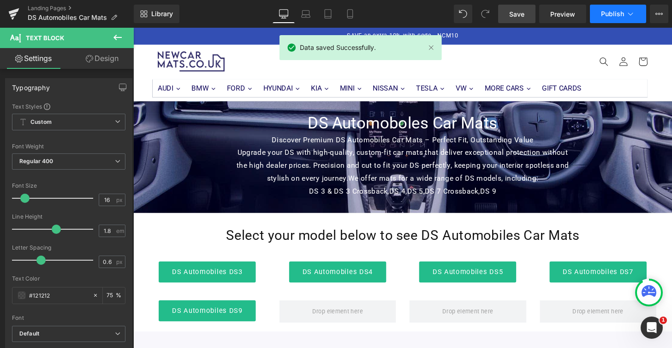
click at [618, 14] on span "Publish" at bounding box center [612, 13] width 23 height 7
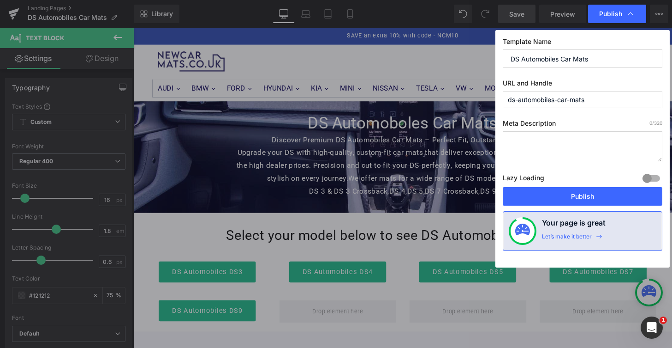
click at [576, 150] on textarea at bounding box center [583, 146] width 160 height 31
click at [534, 142] on textarea at bounding box center [583, 146] width 160 height 31
paste textarea "DS Automobiles DS4 car mats tailored to fit your vehicle. Water-resistant and a…"
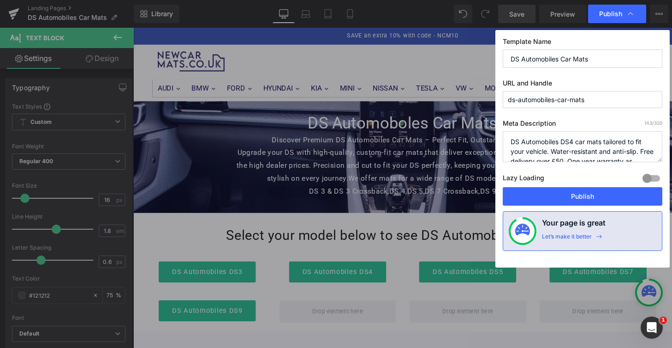
click at [576, 140] on textarea "DS Automobiles DS4 car mats tailored to fit your vehicle. Water-resistant and a…" at bounding box center [583, 146] width 160 height 31
click at [560, 150] on textarea "DS Automobiles car mats tailored to fit your vehicle. Water-resistant and anti-…" at bounding box center [583, 146] width 160 height 31
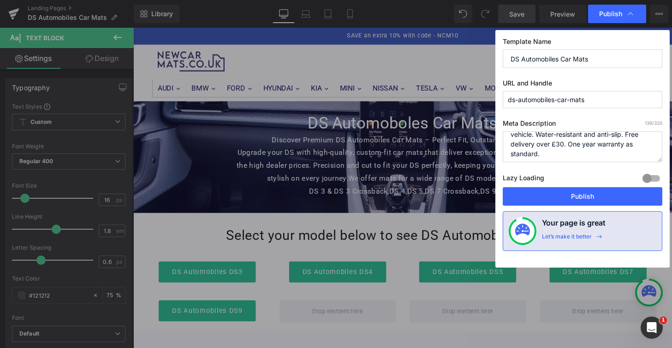
scroll to position [19, 0]
click at [588, 153] on textarea "DS Automobiles car mats tailored to fit your vehicle. Water-resistant and anti-…" at bounding box center [583, 146] width 160 height 31
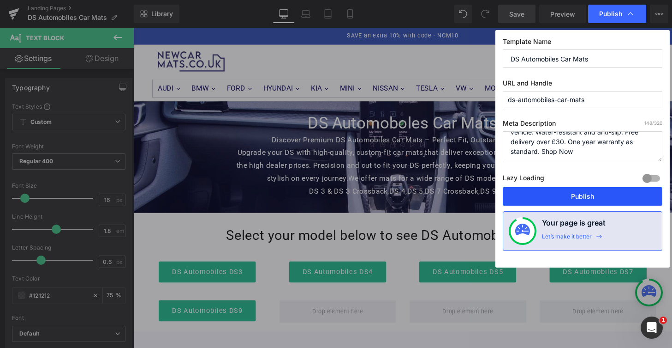
type textarea "DS Automobiles car mats tailored to fit your vehicle. Water-resistant and anti-…"
click at [611, 197] on button "Publish" at bounding box center [583, 196] width 160 height 18
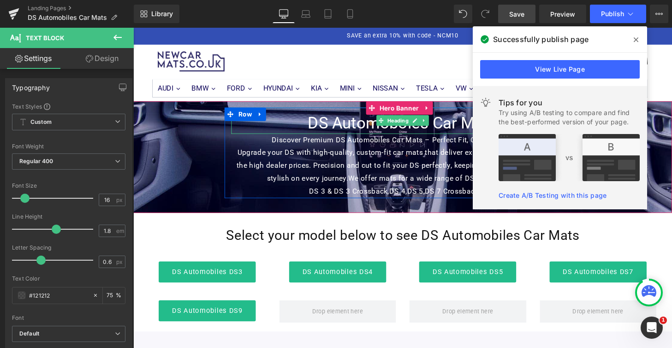
click at [413, 131] on h1 "DS Automoboles Car Mats" at bounding box center [412, 127] width 355 height 22
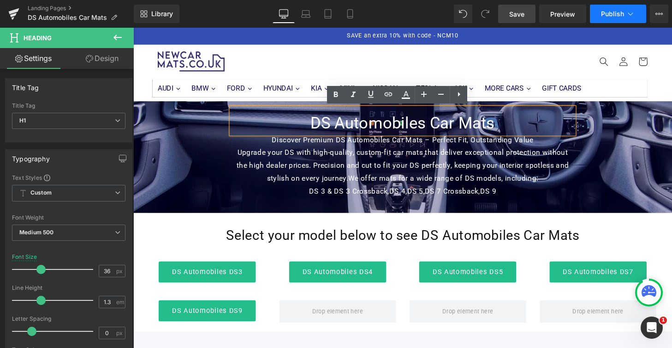
click at [619, 17] on span "Publish" at bounding box center [612, 13] width 23 height 7
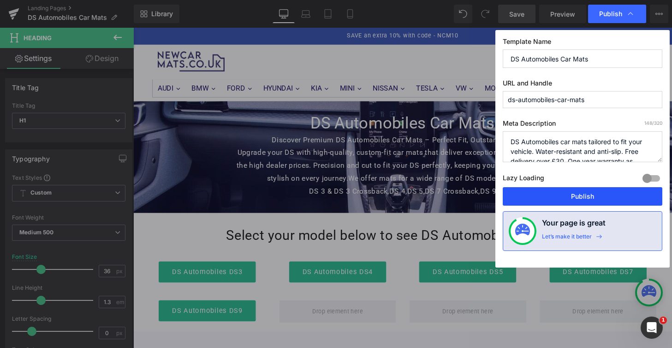
click at [597, 193] on button "Publish" at bounding box center [583, 196] width 160 height 18
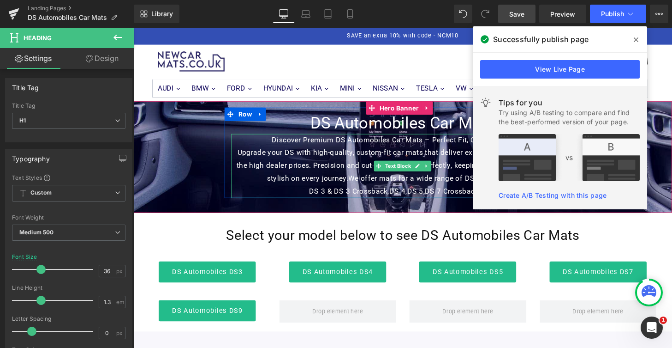
scroll to position [88, 0]
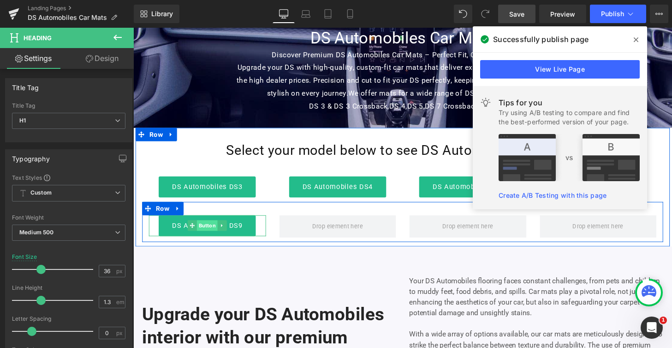
click at [206, 230] on span "Button" at bounding box center [209, 232] width 21 height 11
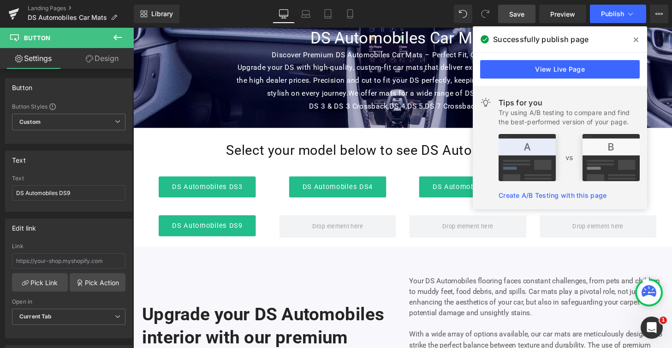
click at [638, 40] on icon at bounding box center [636, 39] width 5 height 7
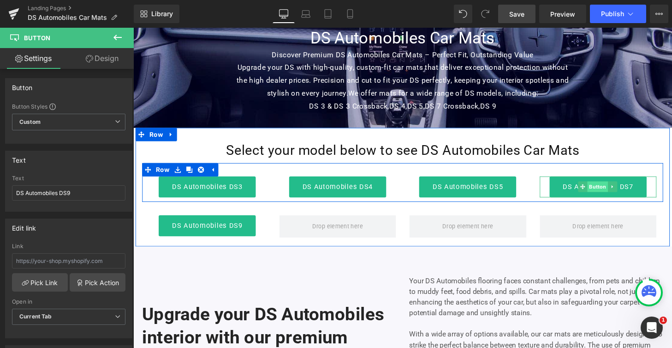
click at [605, 193] on span "Button" at bounding box center [614, 191] width 21 height 11
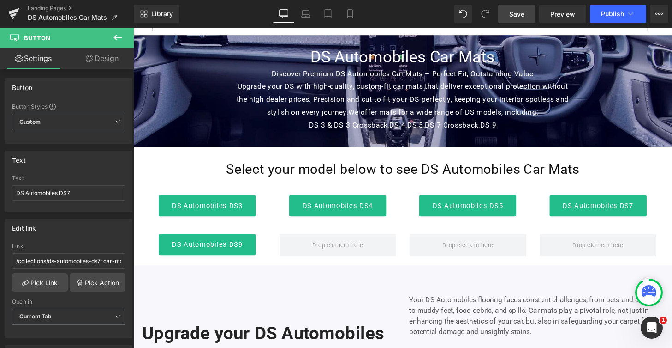
scroll to position [0, 0]
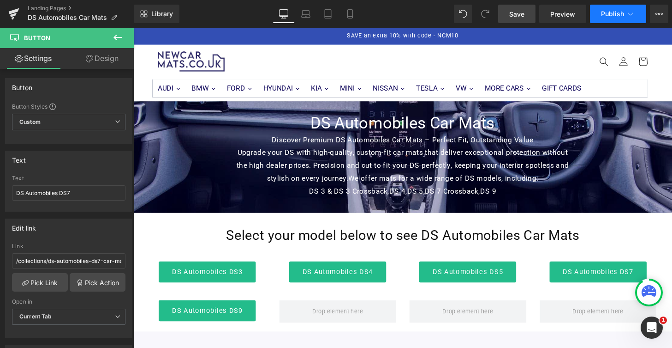
click at [628, 9] on icon at bounding box center [630, 13] width 9 height 9
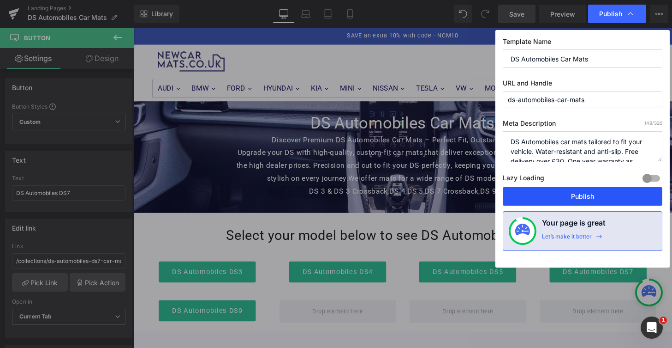
click at [581, 194] on button "Publish" at bounding box center [583, 196] width 160 height 18
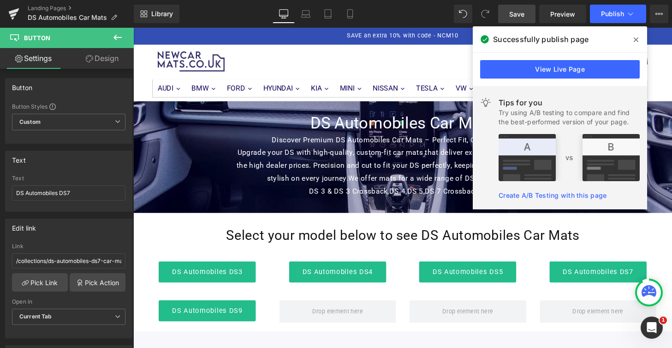
drag, startPoint x: 634, startPoint y: 41, endPoint x: 518, endPoint y: 14, distance: 118.6
click at [634, 41] on icon at bounding box center [636, 39] width 5 height 7
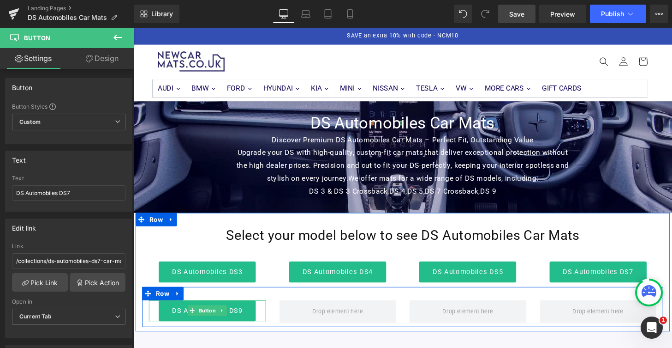
click at [209, 318] on span "Button" at bounding box center [209, 320] width 21 height 11
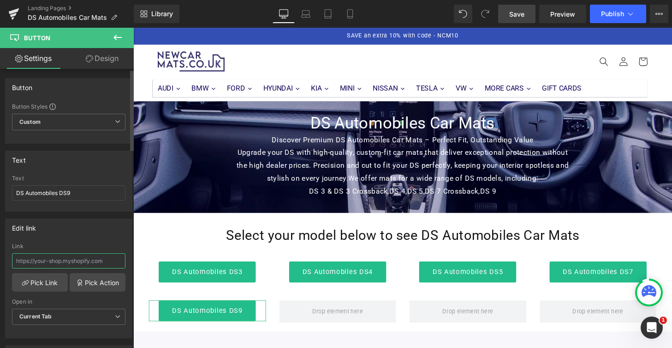
click at [81, 264] on input "text" at bounding box center [69, 260] width 114 height 15
click at [50, 276] on link "Pick Link" at bounding box center [40, 282] width 56 height 18
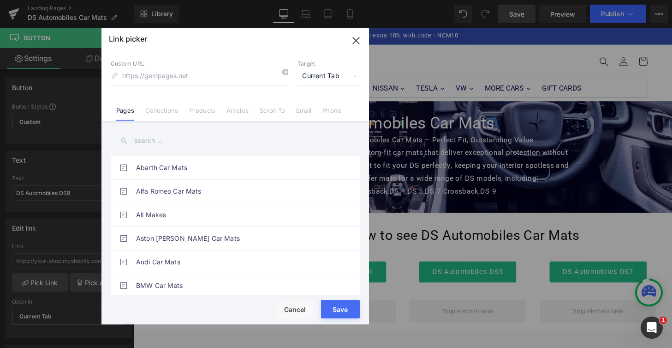
click at [152, 108] on link "Collections" at bounding box center [161, 114] width 33 height 14
click at [168, 139] on input "text" at bounding box center [235, 140] width 249 height 21
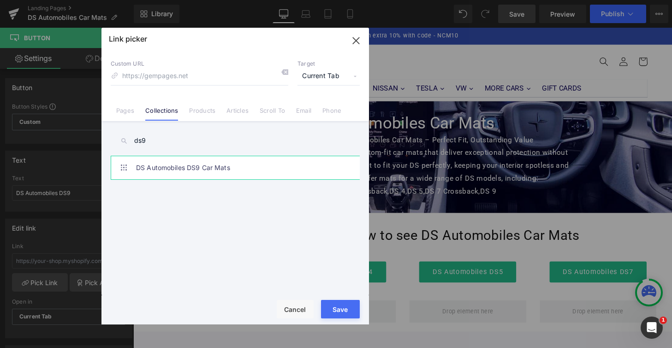
type input "ds9"
click at [196, 169] on link "DS Automobiles DS9 Car Mats" at bounding box center [237, 167] width 203 height 23
type input "/collections/ds-automobiles-ds9-car-mats"
click at [336, 308] on div "Rendering Content" at bounding box center [336, 311] width 57 height 10
click at [342, 316] on button "Save" at bounding box center [340, 309] width 39 height 18
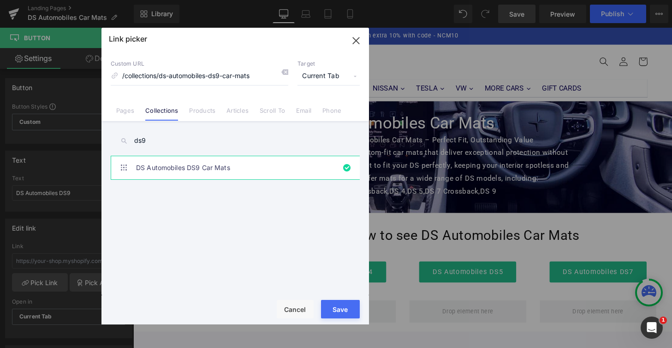
type input "/collections/ds-automobiles-ds9-car-mats"
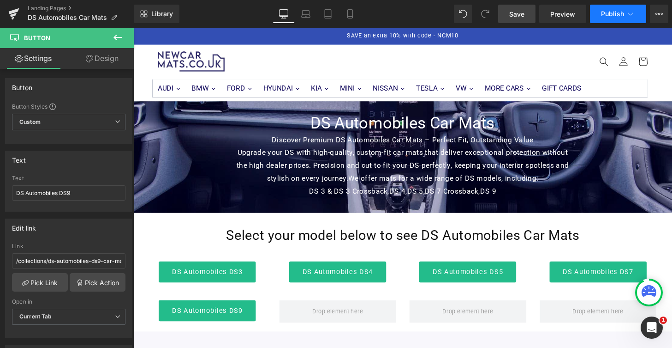
click at [608, 12] on span "Publish" at bounding box center [612, 13] width 23 height 7
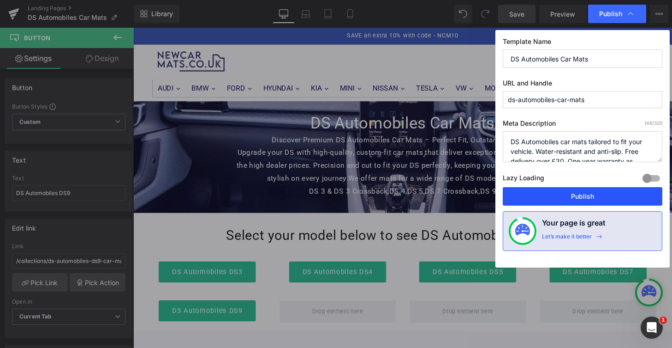
click at [600, 194] on button "Publish" at bounding box center [583, 196] width 160 height 18
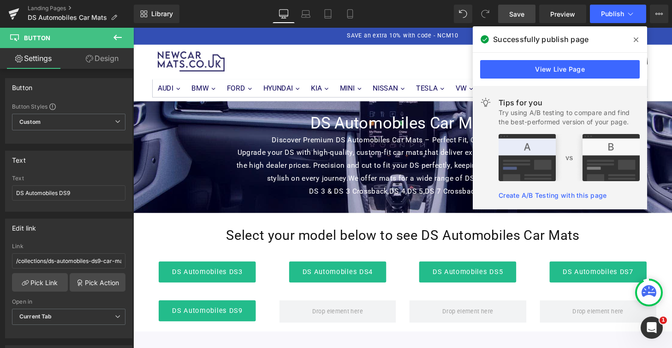
click at [636, 40] on icon at bounding box center [636, 39] width 5 height 5
